Goal: Task Accomplishment & Management: Manage account settings

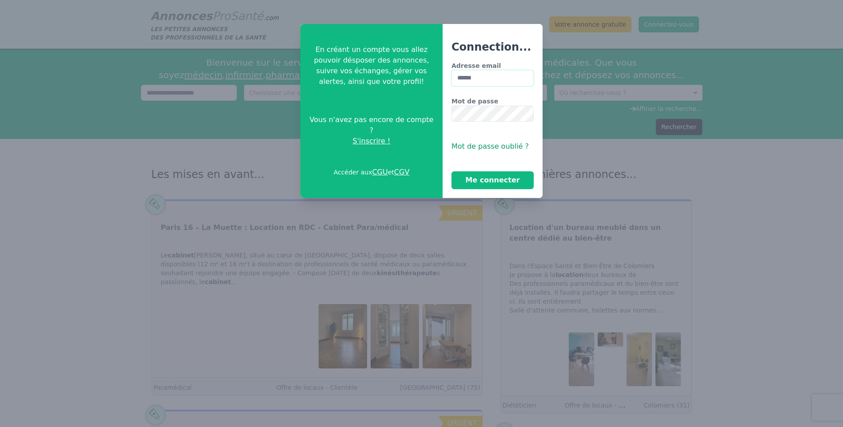
click at [493, 79] on input "******" at bounding box center [492, 78] width 82 height 16
type input "**********"
click at [451, 171] on button "Me connecter" at bounding box center [492, 180] width 82 height 18
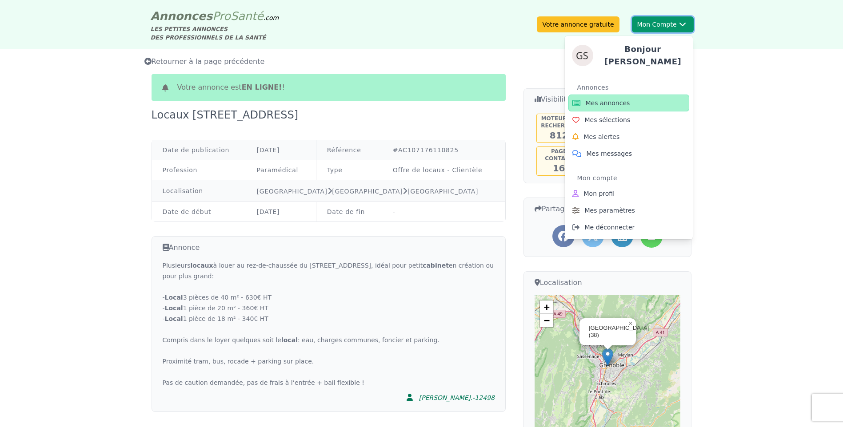
click at [675, 26] on button "Mon Compte Bonjour [PERSON_NAME] annonces Mes sélections Mes alertes Mes messag…" at bounding box center [663, 24] width 62 height 16
click at [665, 21] on button "Mon Compte Bonjour [PERSON_NAME] annonces Mes sélections Mes alertes Mes messag…" at bounding box center [663, 24] width 62 height 16
click at [658, 25] on button "Mon Compte Bonjour [PERSON_NAME] annonces Mes sélections Mes alertes Mes messag…" at bounding box center [663, 24] width 62 height 16
click at [633, 104] on link "Mes annonces" at bounding box center [628, 103] width 121 height 17
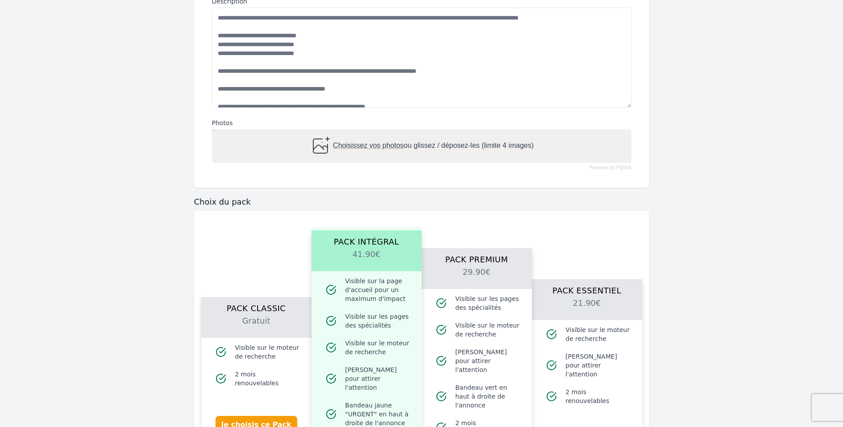
scroll to position [489, 0]
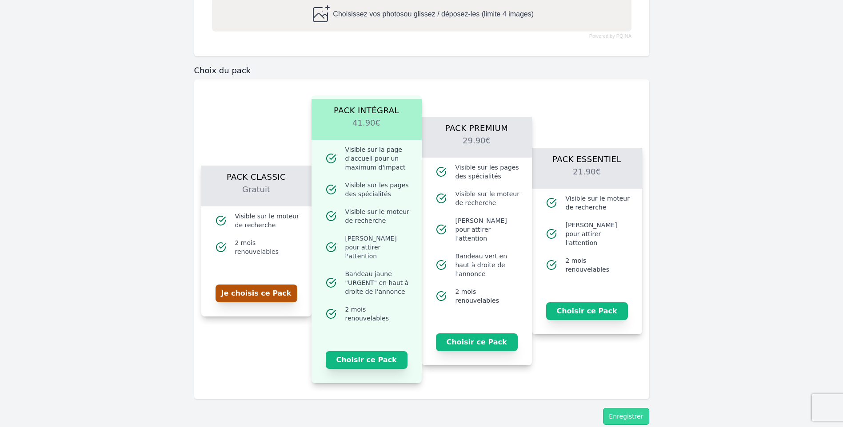
click at [250, 288] on button "Je choisis ce Pack" at bounding box center [256, 294] width 82 height 18
click at [253, 293] on button "Je choisis ce Pack" at bounding box center [256, 294] width 82 height 18
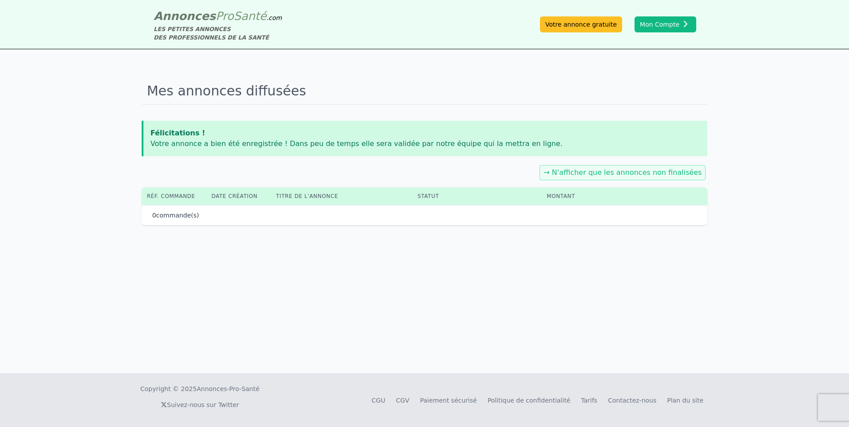
click at [628, 411] on div "Annonces Pro Santé .com LES PETITES ANNONCES DES PROFESSIONNELS DE LA SANTÉ Vot…" at bounding box center [424, 213] width 849 height 427
